Goal: Task Accomplishment & Management: Contribute content

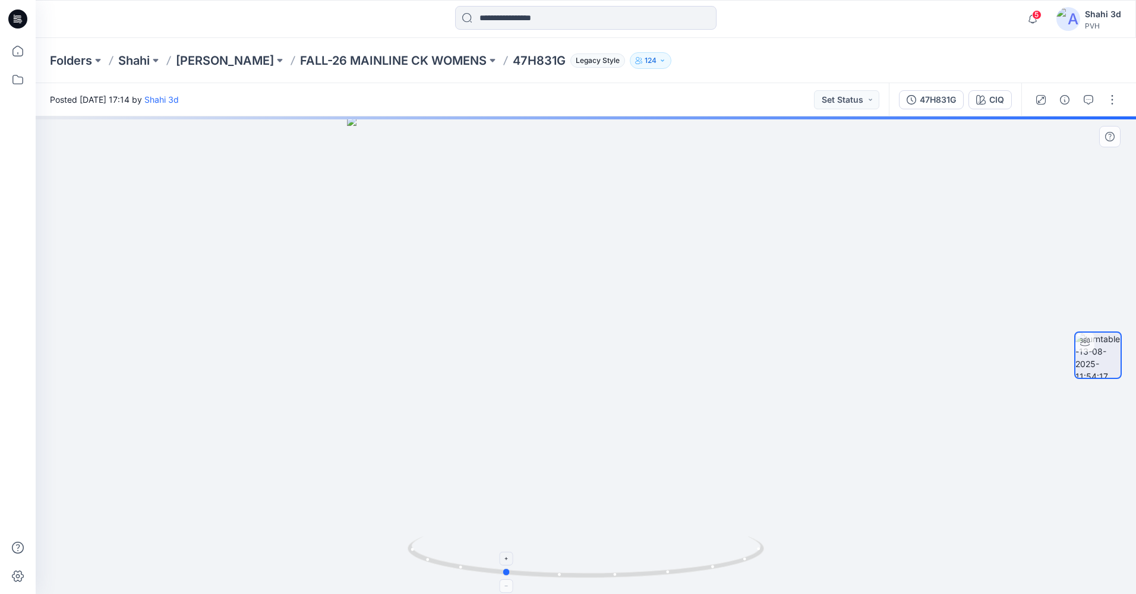
drag, startPoint x: 753, startPoint y: 564, endPoint x: 671, endPoint y: 569, distance: 82.2
click at [671, 569] on icon at bounding box center [587, 558] width 359 height 45
drag, startPoint x: 762, startPoint y: 138, endPoint x: 750, endPoint y: 552, distance: 414.2
click at [750, 552] on div at bounding box center [586, 355] width 1100 height 478
drag, startPoint x: 773, startPoint y: 253, endPoint x: 759, endPoint y: 330, distance: 77.9
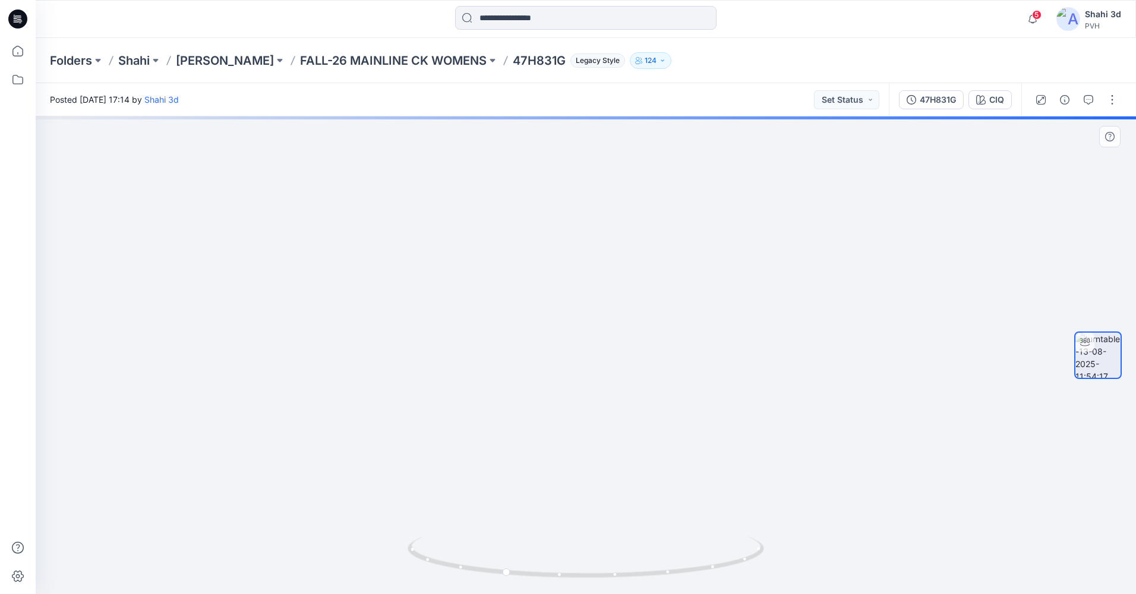
click at [761, 345] on img at bounding box center [569, 288] width 1595 height 612
drag, startPoint x: 649, startPoint y: 580, endPoint x: 757, endPoint y: 571, distance: 108.4
click at [757, 571] on icon at bounding box center [587, 558] width 359 height 45
click at [1002, 99] on div "CIQ" at bounding box center [996, 99] width 15 height 13
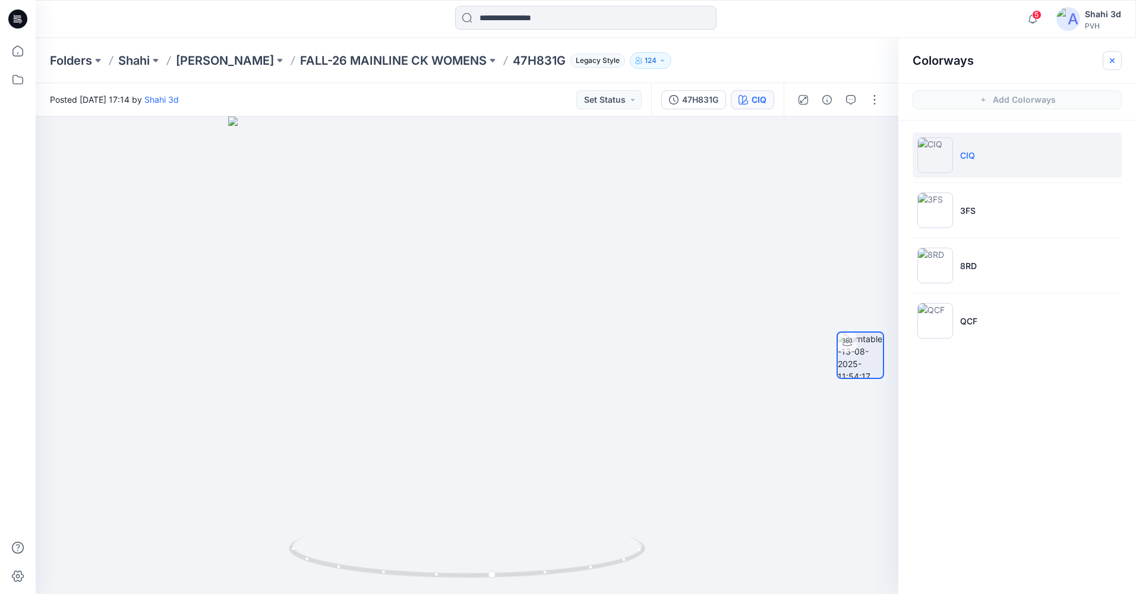
click at [1113, 61] on icon "button" at bounding box center [1112, 60] width 5 height 5
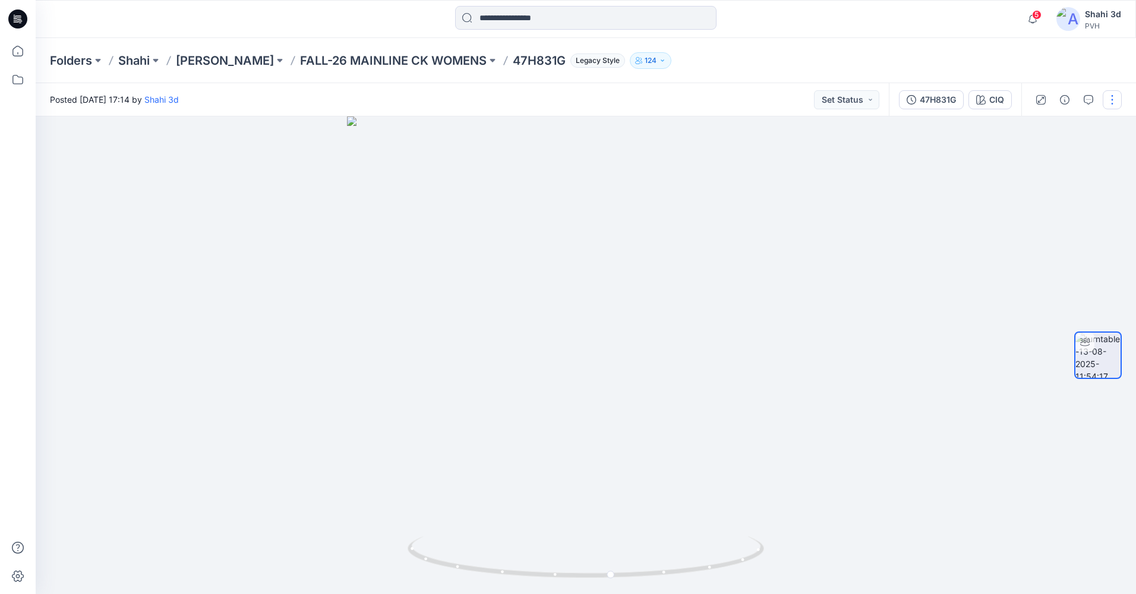
click at [1110, 94] on button "button" at bounding box center [1112, 99] width 19 height 19
click at [1039, 129] on p "Edit" at bounding box center [1036, 127] width 15 height 12
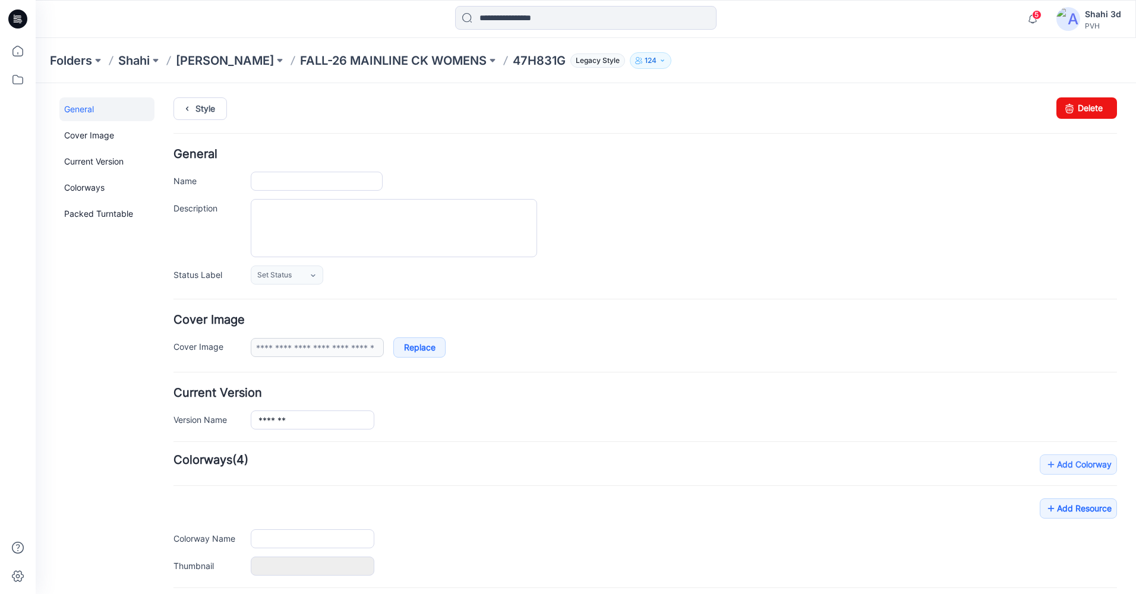
type input "*******"
type input "***"
type input "**********"
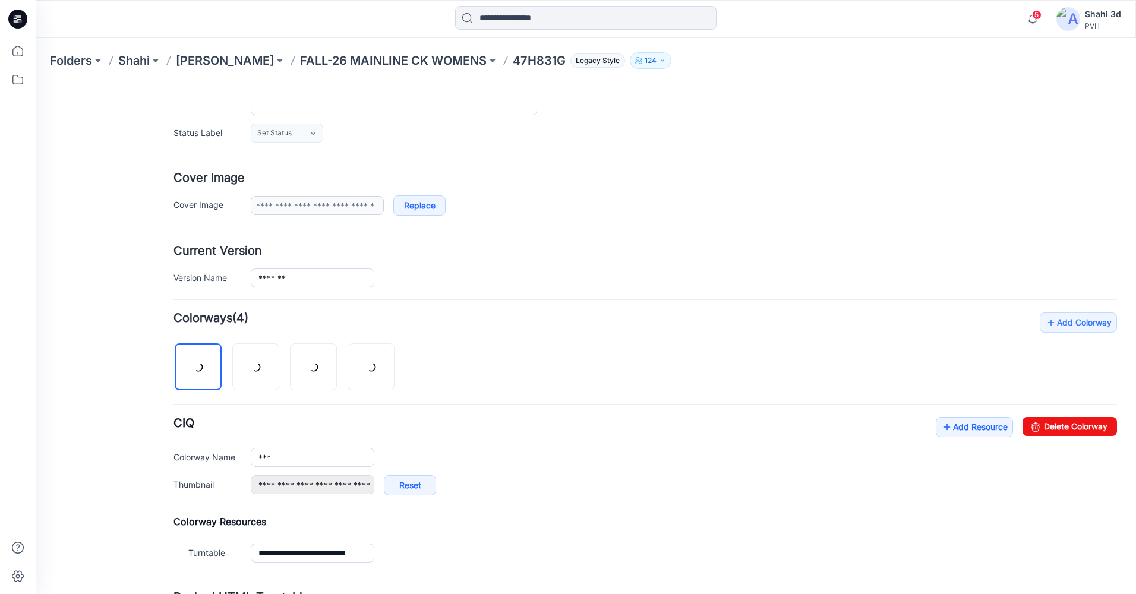
scroll to position [238, 0]
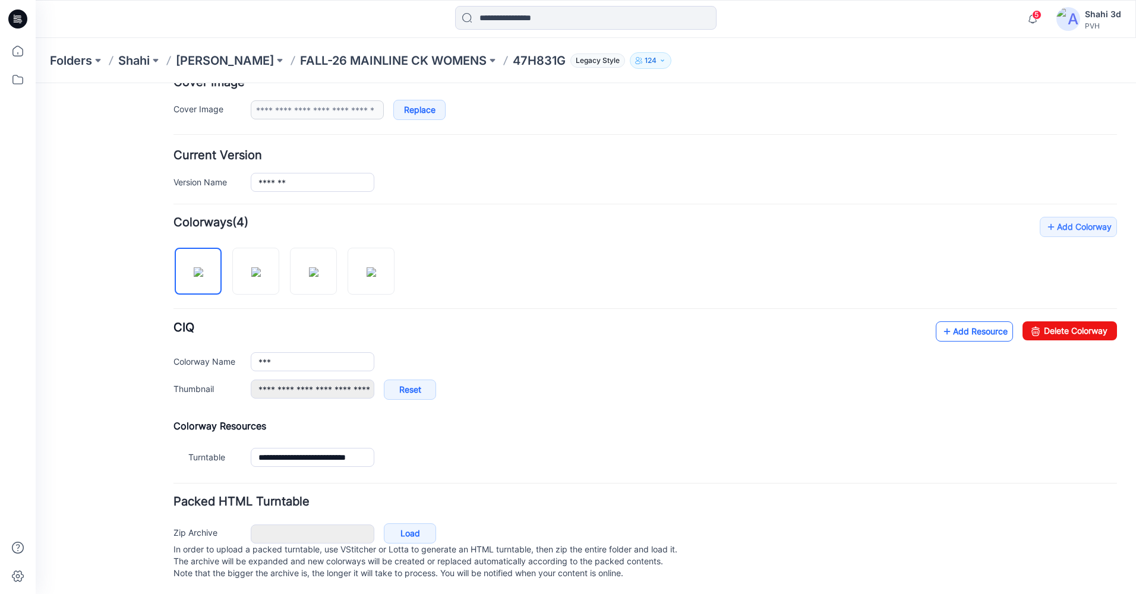
click at [963, 336] on link "Add Resource" at bounding box center [974, 331] width 77 height 20
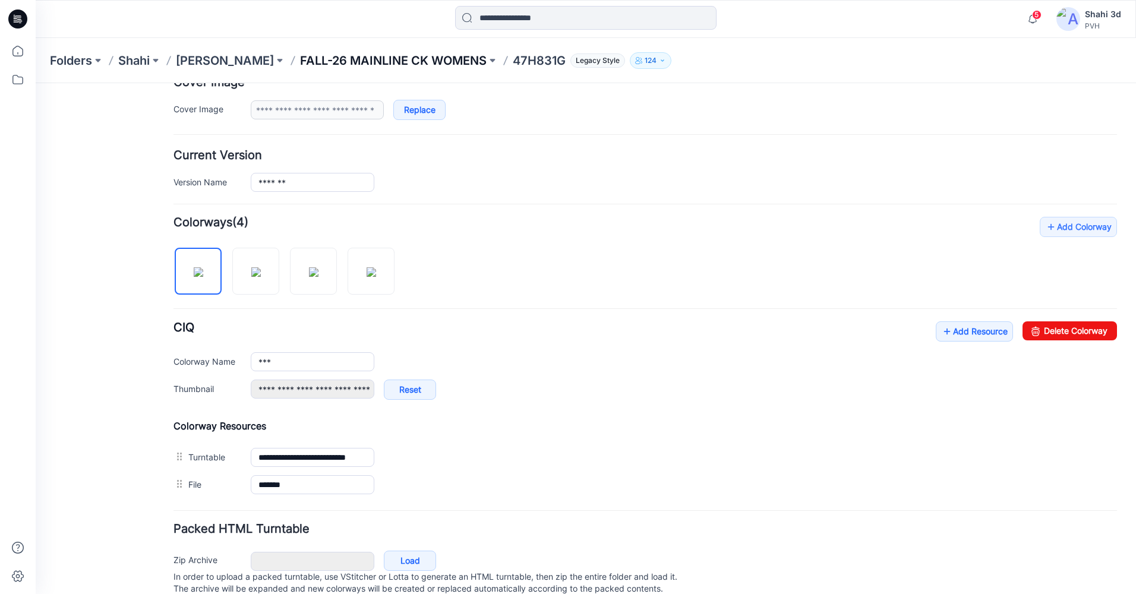
click at [406, 64] on p "FALL-26 MAINLINE CK WOMENS" at bounding box center [393, 60] width 187 height 17
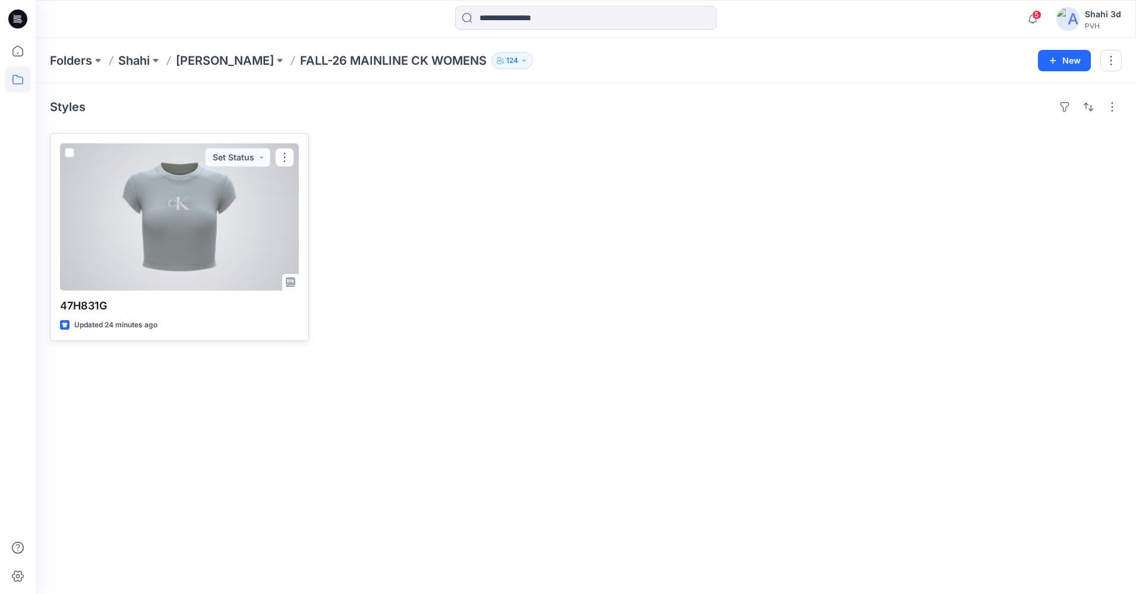
click at [183, 210] on div at bounding box center [179, 216] width 239 height 147
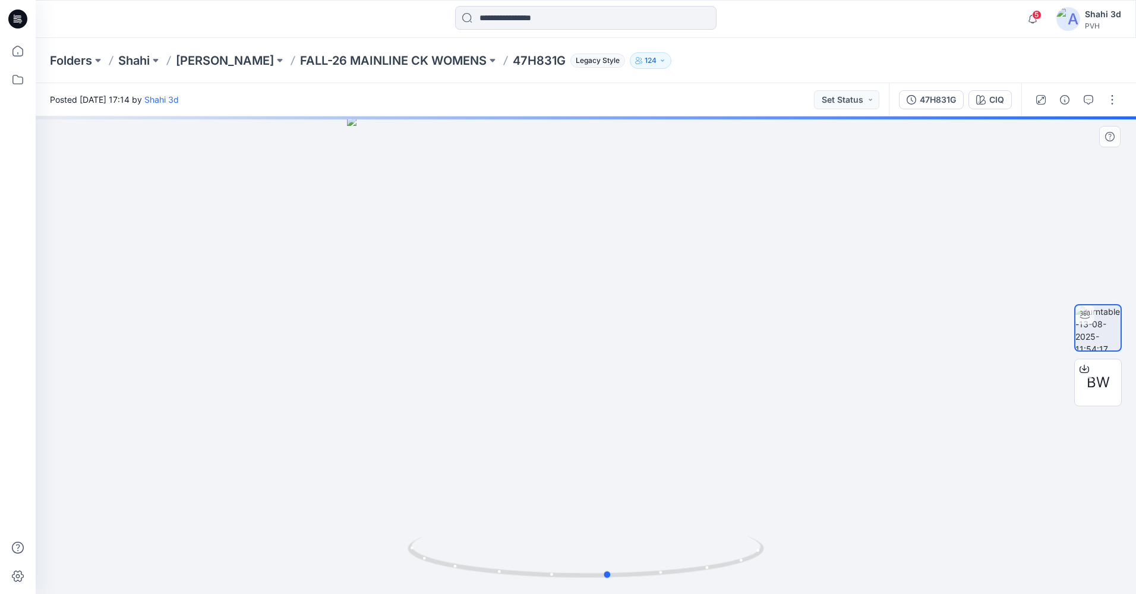
drag, startPoint x: 749, startPoint y: 563, endPoint x: 772, endPoint y: 557, distance: 23.5
click at [772, 557] on div at bounding box center [586, 355] width 1100 height 478
